Goal: Task Accomplishment & Management: Complete application form

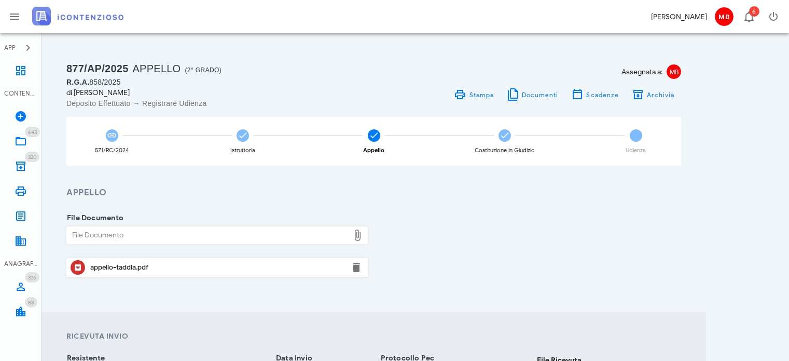
scroll to position [91, 0]
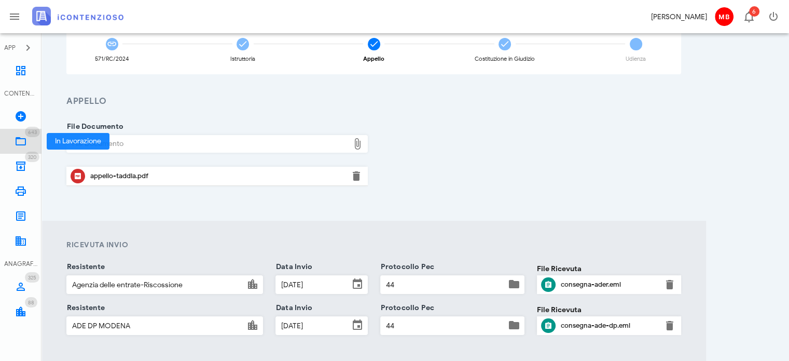
click at [23, 142] on icon at bounding box center [21, 141] width 12 height 12
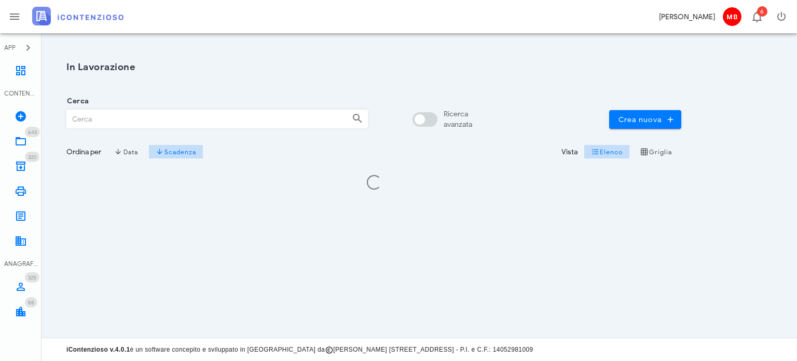
click at [98, 114] on input "Cerca" at bounding box center [205, 119] width 277 height 18
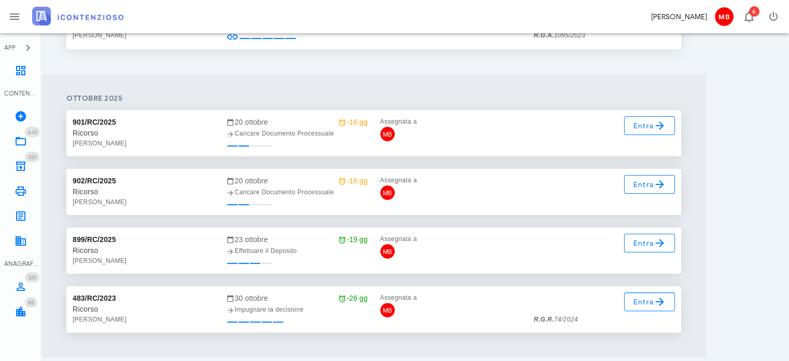
scroll to position [208, 0]
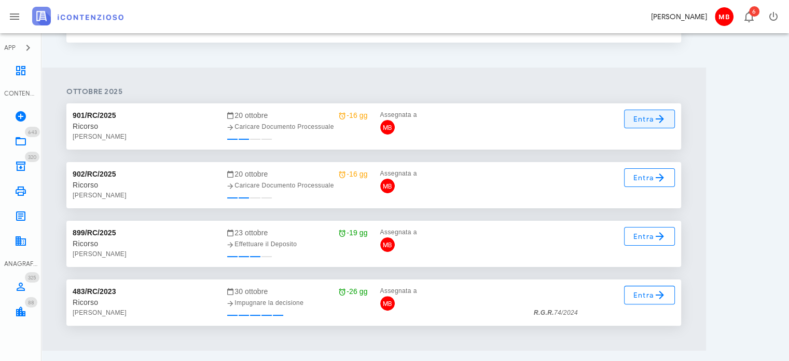
type input "taddia"
click at [652, 118] on span "Entra" at bounding box center [650, 119] width 34 height 12
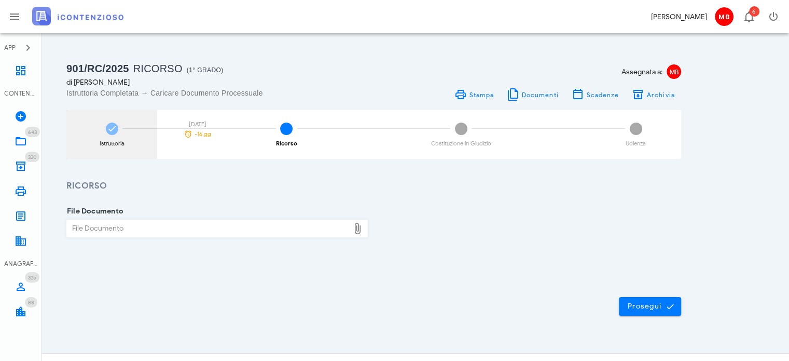
click at [108, 134] on div "Istruttoria 20/10/2025 -16 gg" at bounding box center [111, 134] width 91 height 49
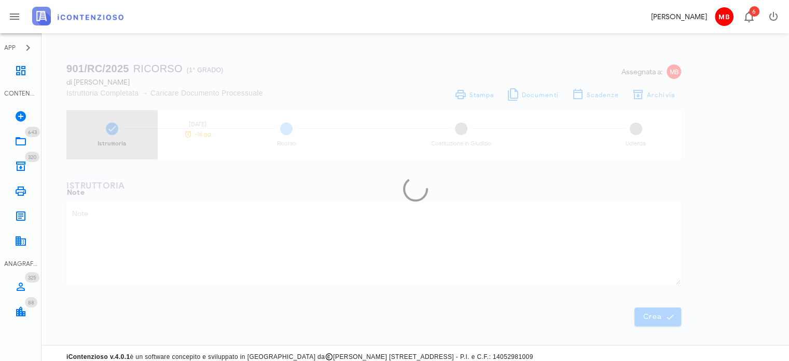
type textarea "cpi 02076202500001902000 not. 21/07/2025"
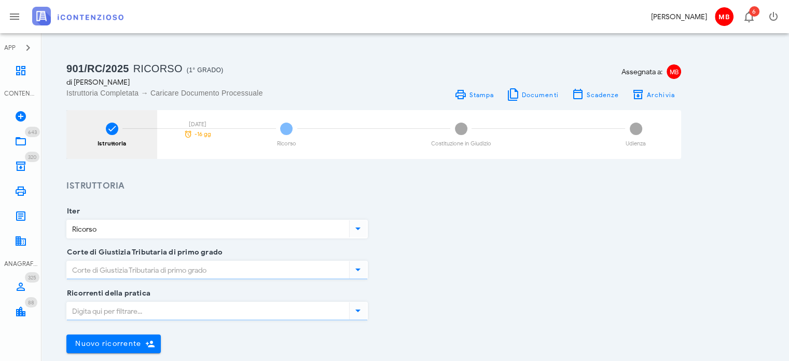
type input "Bologna"
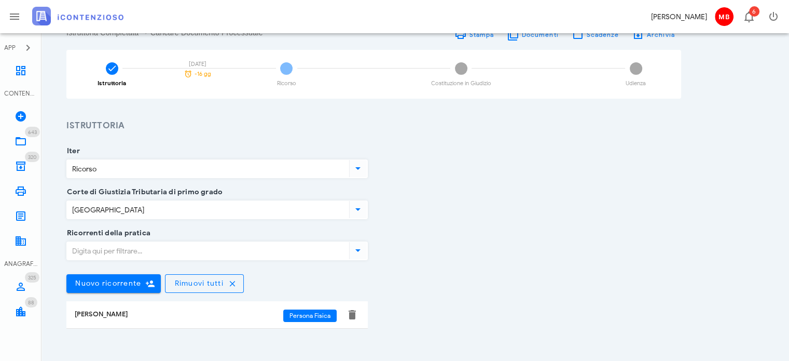
scroll to position [52, 0]
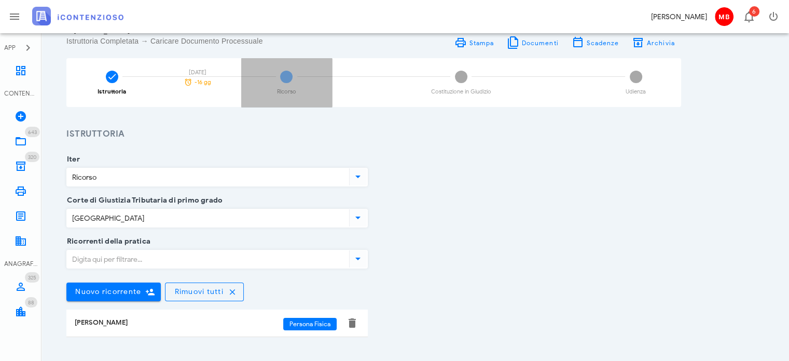
click at [294, 89] on div "Ricorso" at bounding box center [286, 92] width 19 height 6
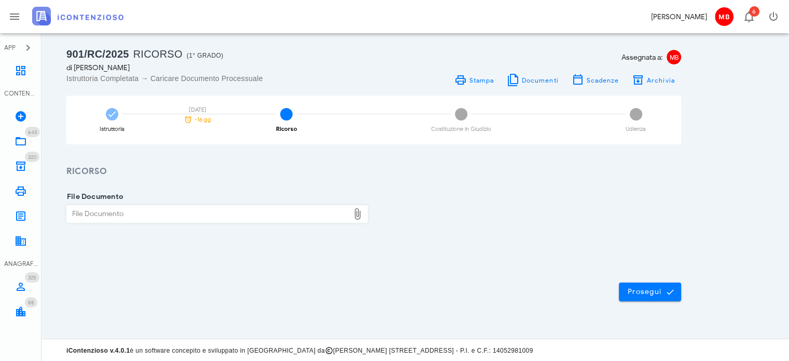
click at [207, 215] on div "File Documento" at bounding box center [208, 214] width 282 height 17
type input "C:\fakepath\ricorso_taddia.pdf"
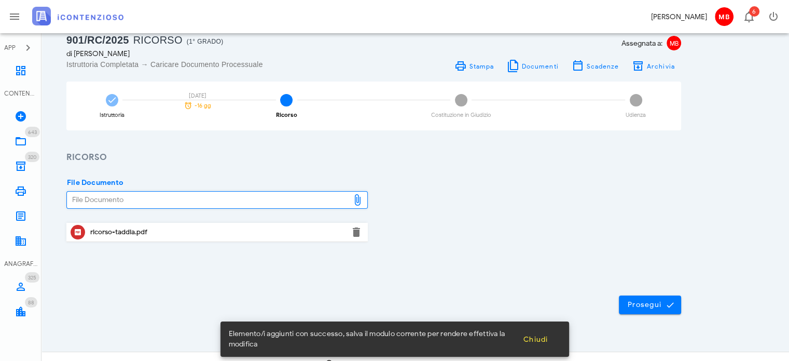
scroll to position [42, 0]
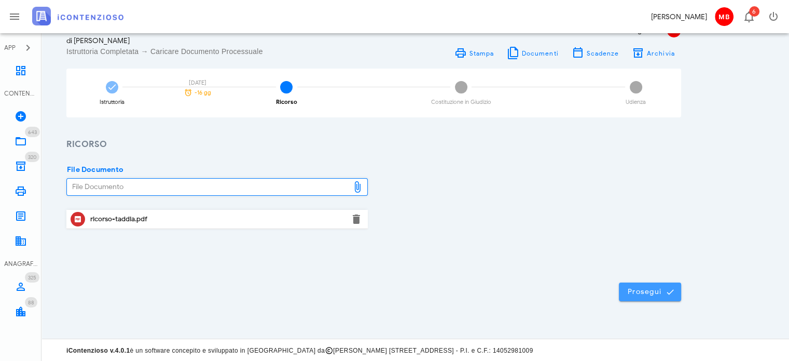
click at [653, 294] on span "Prosegui" at bounding box center [651, 291] width 46 height 9
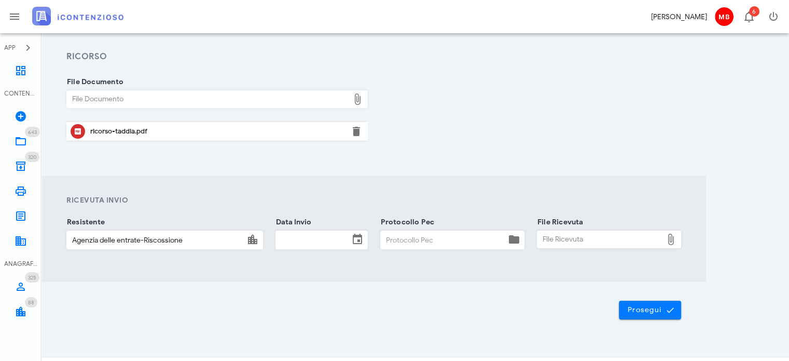
scroll to position [147, 0]
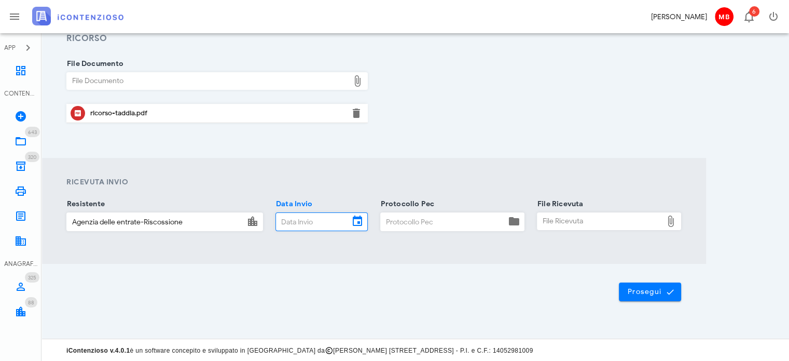
click at [318, 229] on input "Data Invio" at bounding box center [312, 222] width 73 height 18
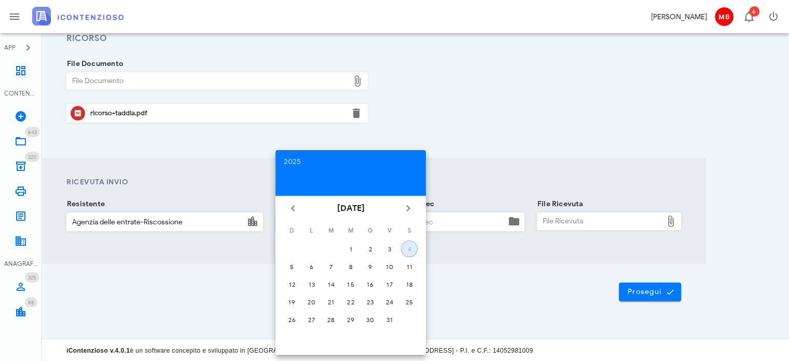
click at [414, 247] on div "4" at bounding box center [410, 249] width 16 height 8
type input "04/10/2025"
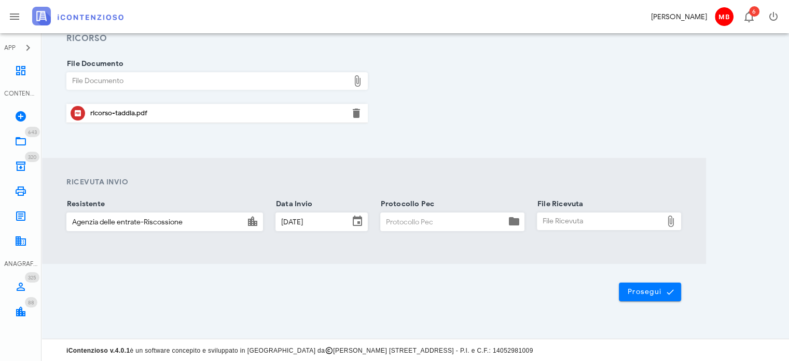
click at [419, 224] on input "Protocollo Pec" at bounding box center [443, 222] width 125 height 18
type input "55"
click at [565, 220] on div "File Ricevuta" at bounding box center [600, 221] width 125 height 17
type input "C:\fakepath\consegna.eml"
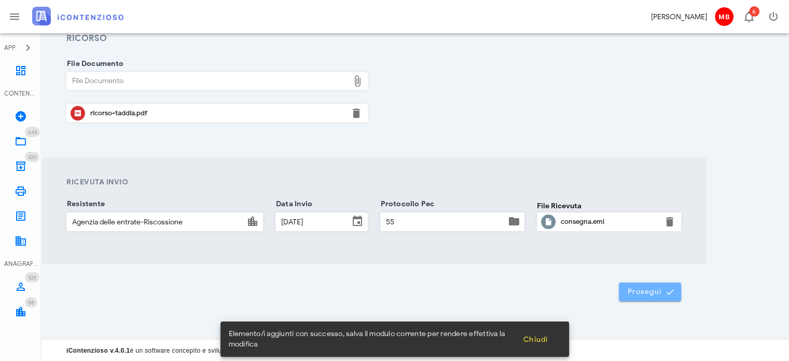
click at [654, 297] on button "Prosegui" at bounding box center [650, 291] width 62 height 19
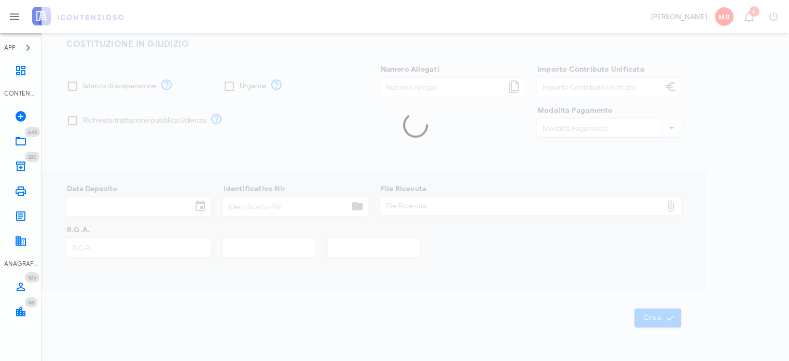
type input "30,00"
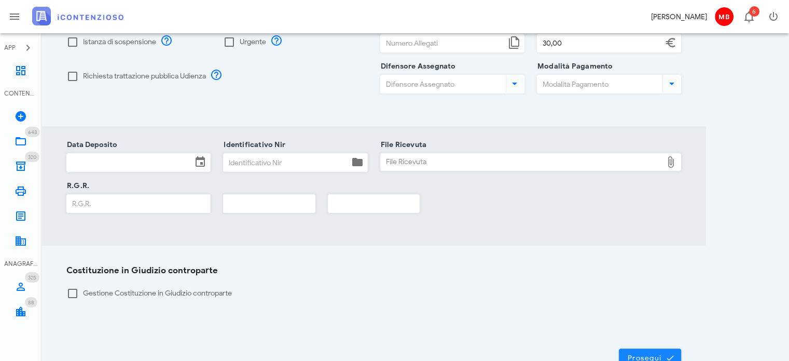
scroll to position [252, 0]
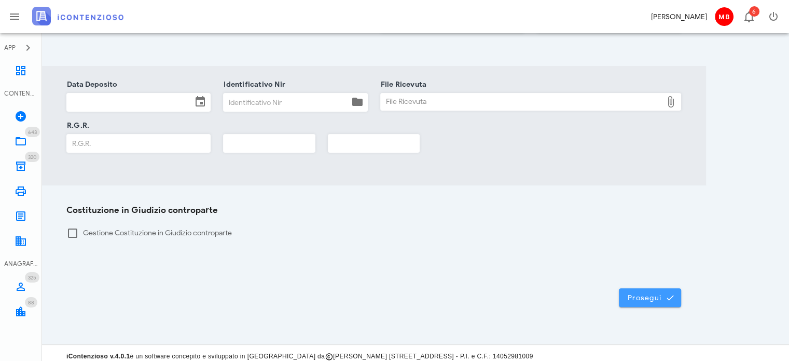
click at [647, 293] on span "Prosegui" at bounding box center [651, 297] width 46 height 9
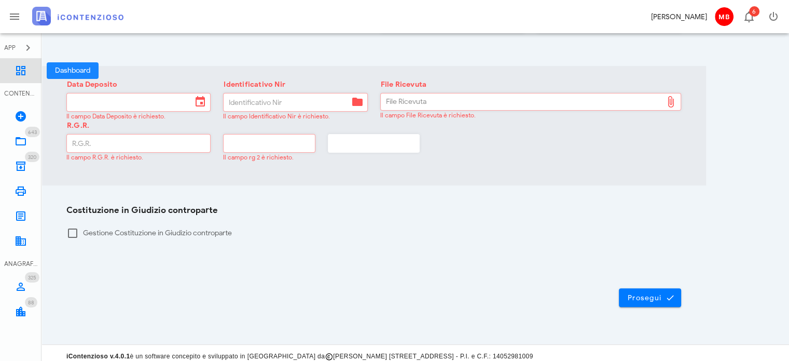
click at [23, 69] on icon at bounding box center [21, 70] width 12 height 12
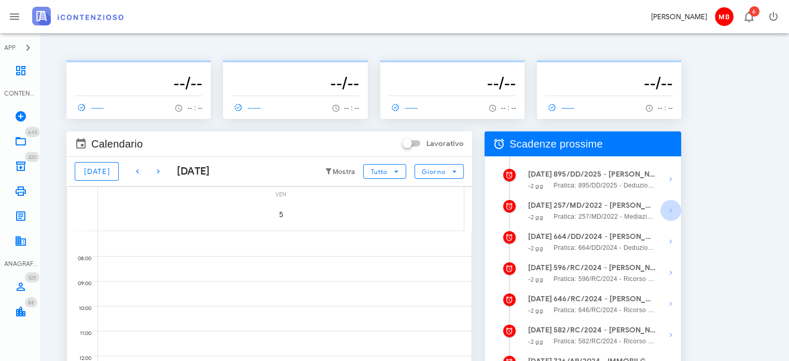
click at [669, 212] on icon "button" at bounding box center [671, 210] width 12 height 12
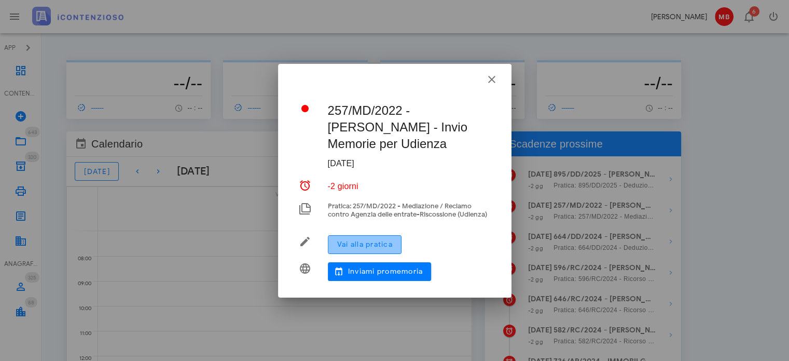
click at [372, 244] on span "Vai alla pratica" at bounding box center [365, 244] width 56 height 9
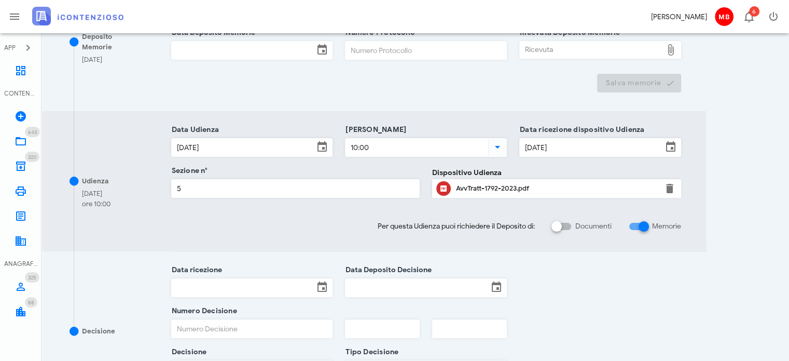
scroll to position [208, 0]
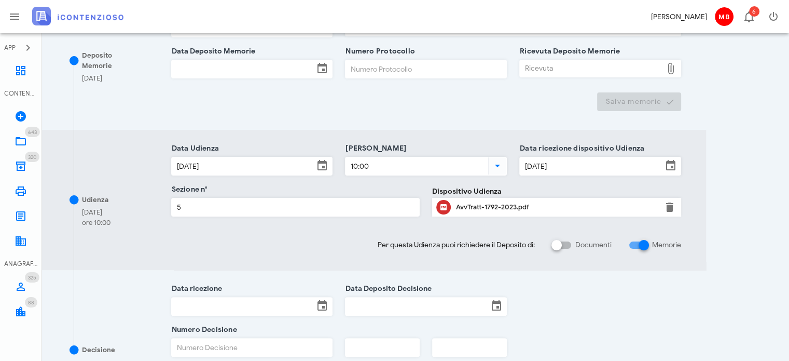
click at [457, 131] on div "Udienza [DATE] 10:00 Data Udienza [DATE] Ora Udienza 10:00 Data ricezione dispo…" at bounding box center [374, 200] width 665 height 140
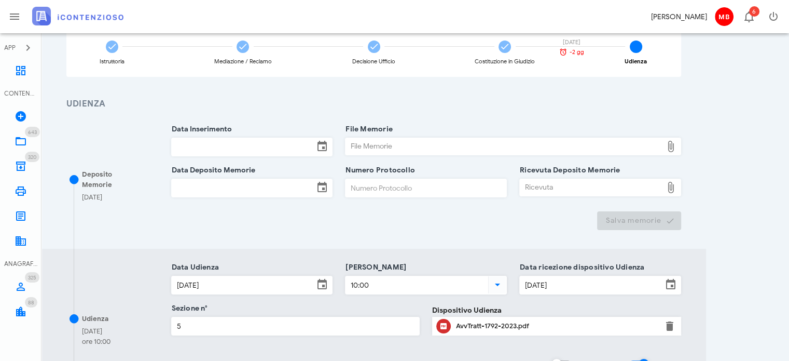
scroll to position [0, 0]
